Goal: Transaction & Acquisition: Obtain resource

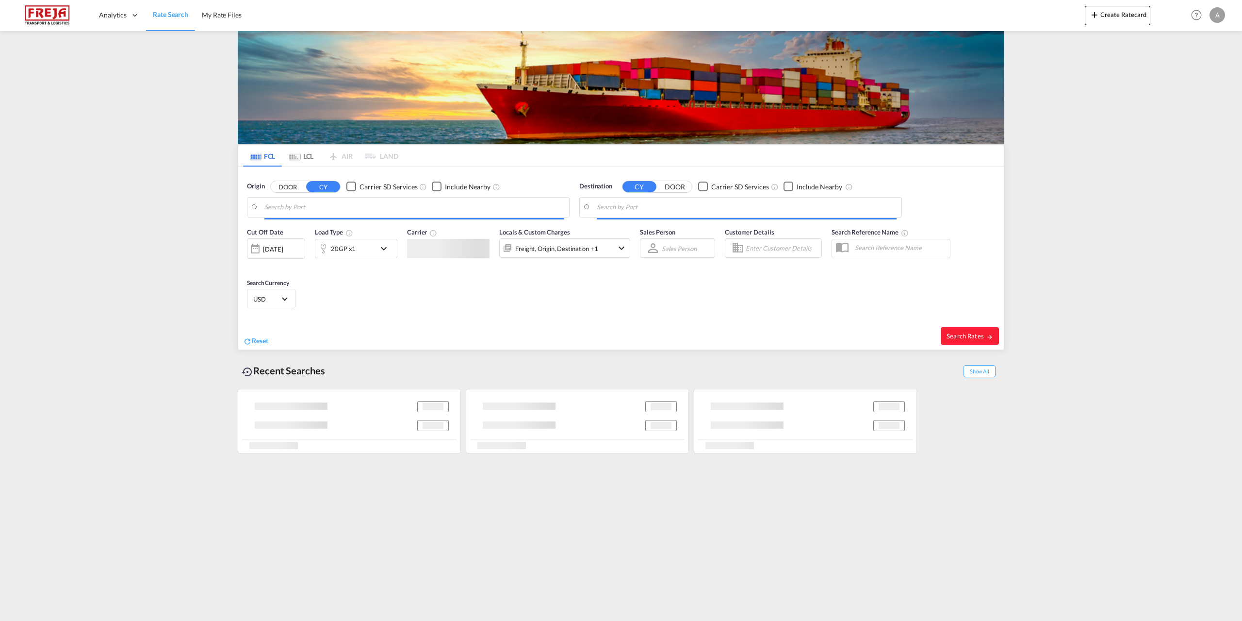
type input "[GEOGRAPHIC_DATA], DKFRC"
type input "Puerto Santo Tomas de Castilla, GTSTC"
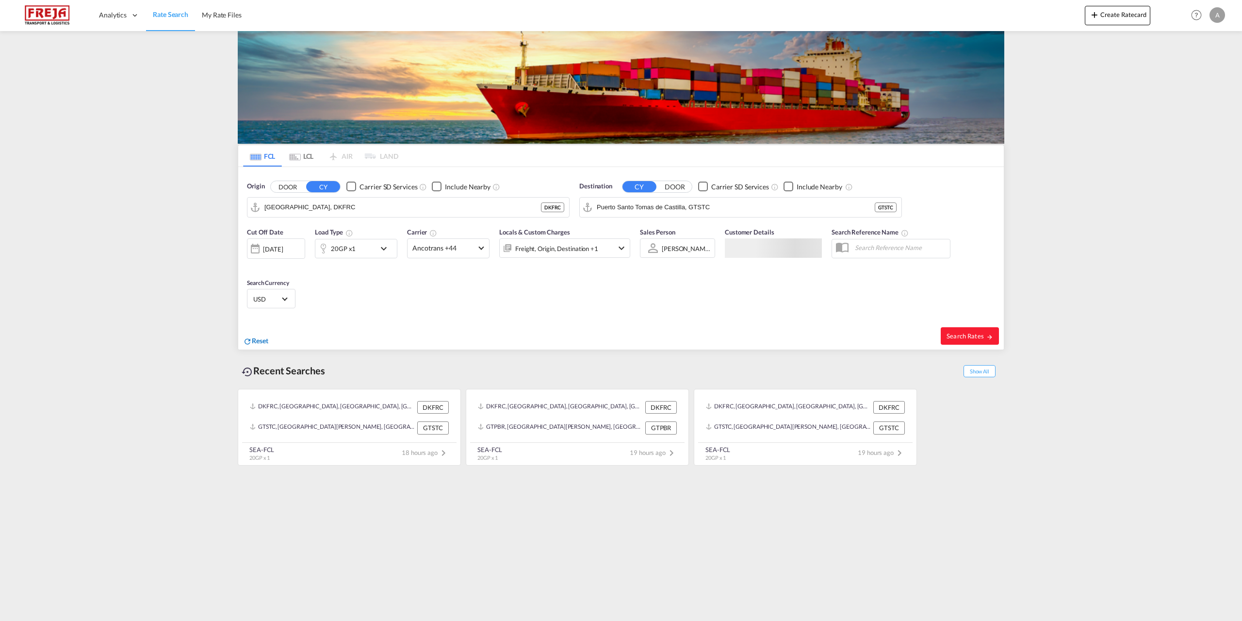
click at [263, 343] on span "Reset" at bounding box center [260, 340] width 16 height 8
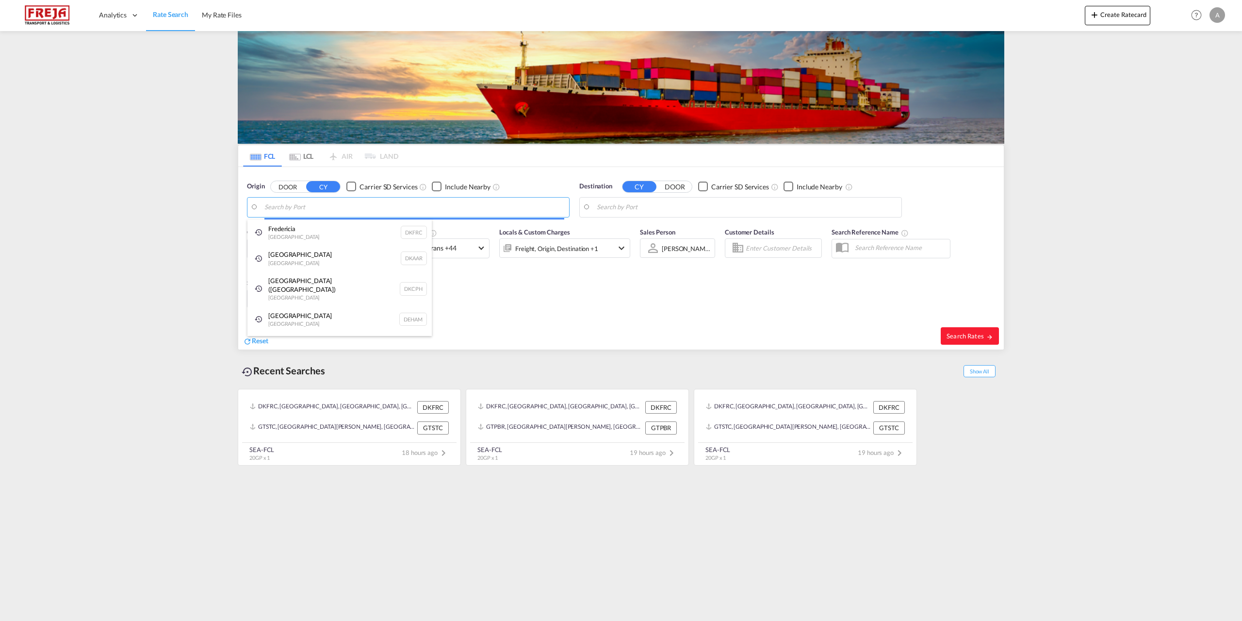
click at [414, 207] on body "Analytics Reports Dashboard Rate Search My Rate Files Analytics" at bounding box center [621, 310] width 1242 height 621
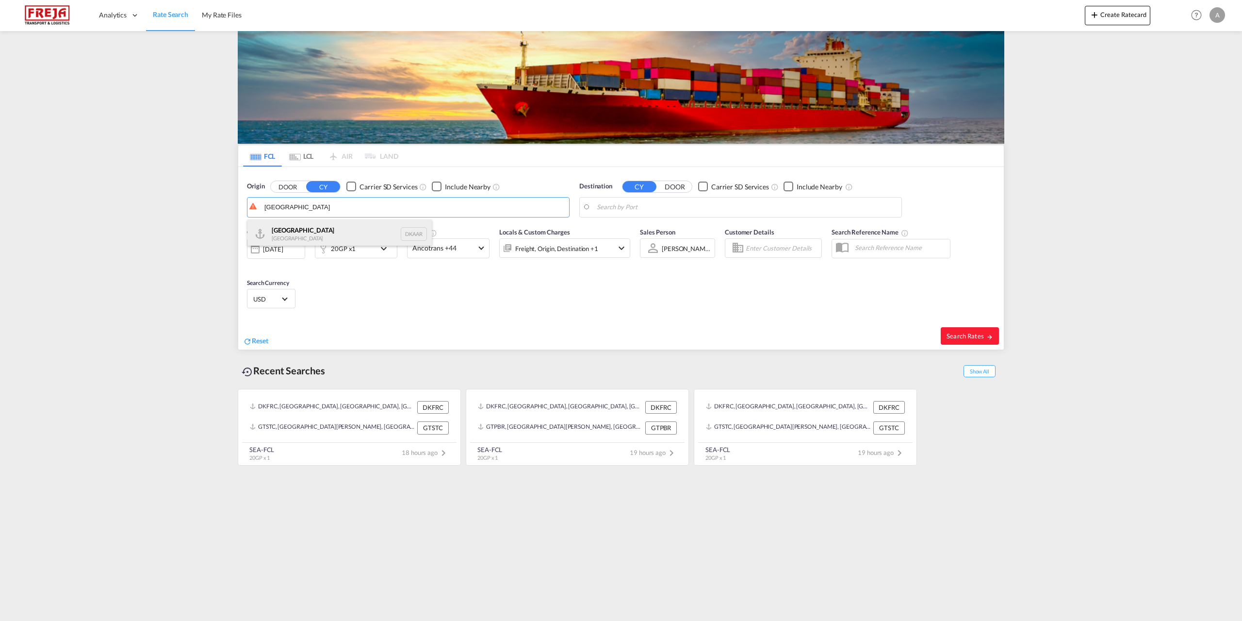
click at [304, 220] on div "Aarhus [GEOGRAPHIC_DATA] DKAAR" at bounding box center [339, 233] width 184 height 29
type input "[GEOGRAPHIC_DATA], [GEOGRAPHIC_DATA]"
click at [695, 209] on body "Analytics Reports Dashboard Rate Search My Rate Files Analytics" at bounding box center [621, 310] width 1242 height 621
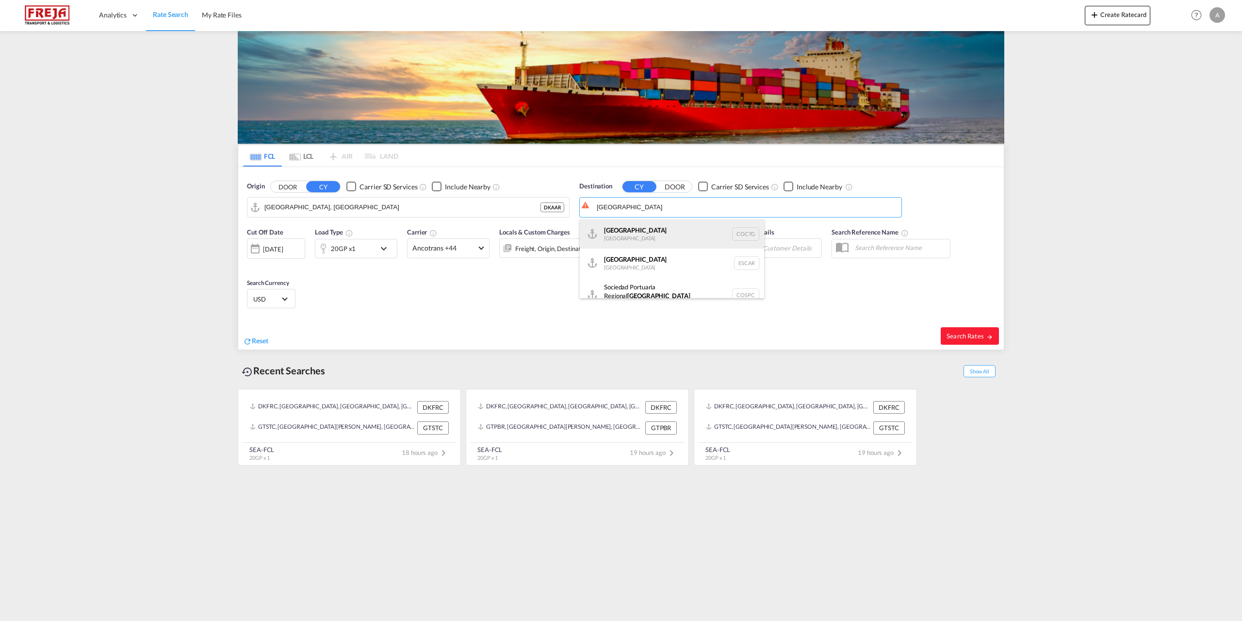
click at [644, 230] on div "[GEOGRAPHIC_DATA] [GEOGRAPHIC_DATA] COCTG" at bounding box center [672, 233] width 184 height 29
type input "[GEOGRAPHIC_DATA], COCTG"
click at [482, 252] on md-select-value "Ancotrans +44" at bounding box center [449, 248] width 82 height 19
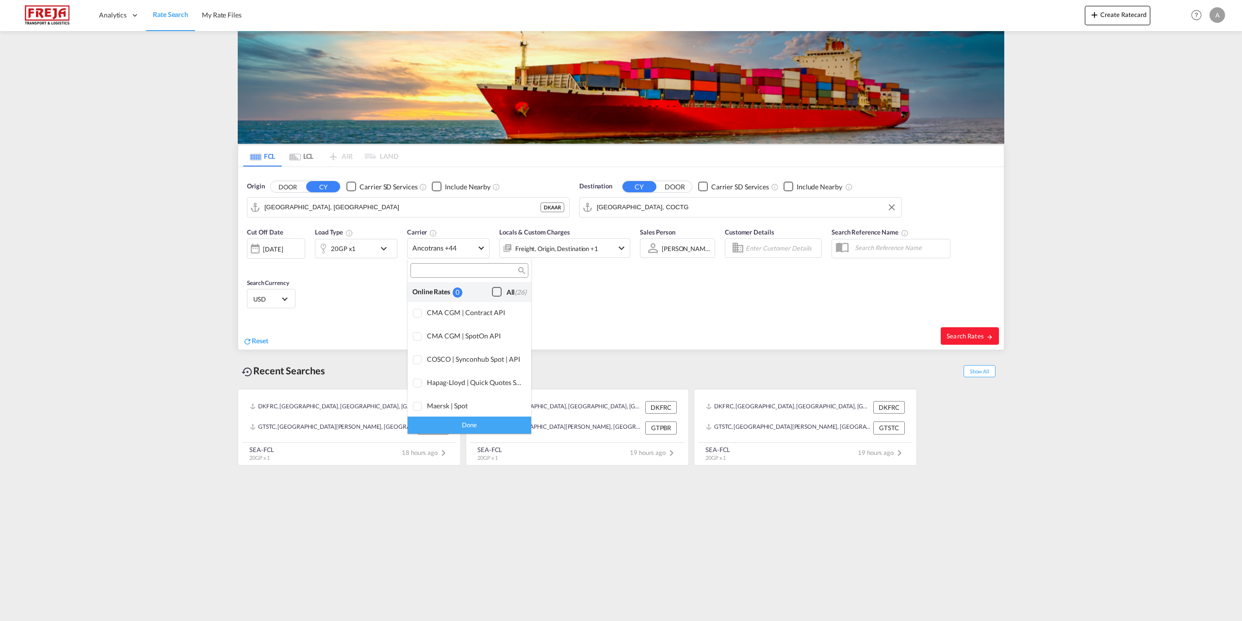
click at [492, 293] on div "Checkbox No Ink" at bounding box center [497, 292] width 10 height 10
click at [477, 425] on div "Done" at bounding box center [470, 424] width 124 height 17
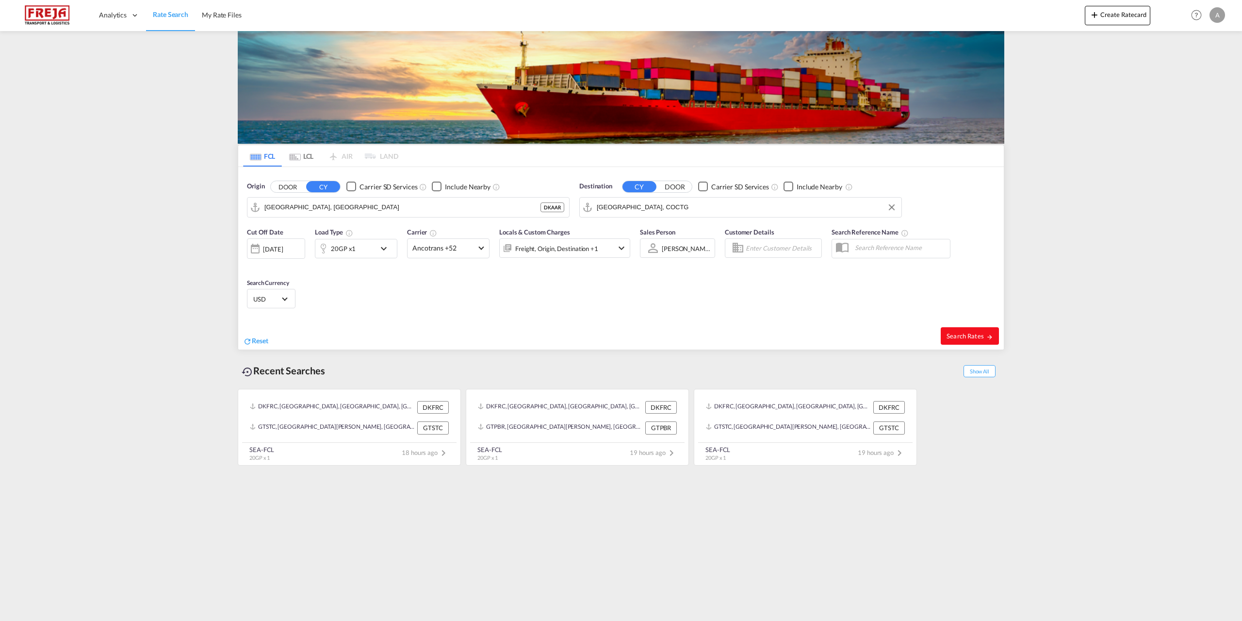
click at [985, 336] on span "Search Rates" at bounding box center [970, 336] width 47 height 8
type input "DKAAR to COCTG / [DATE]"
